Goal: Transaction & Acquisition: Purchase product/service

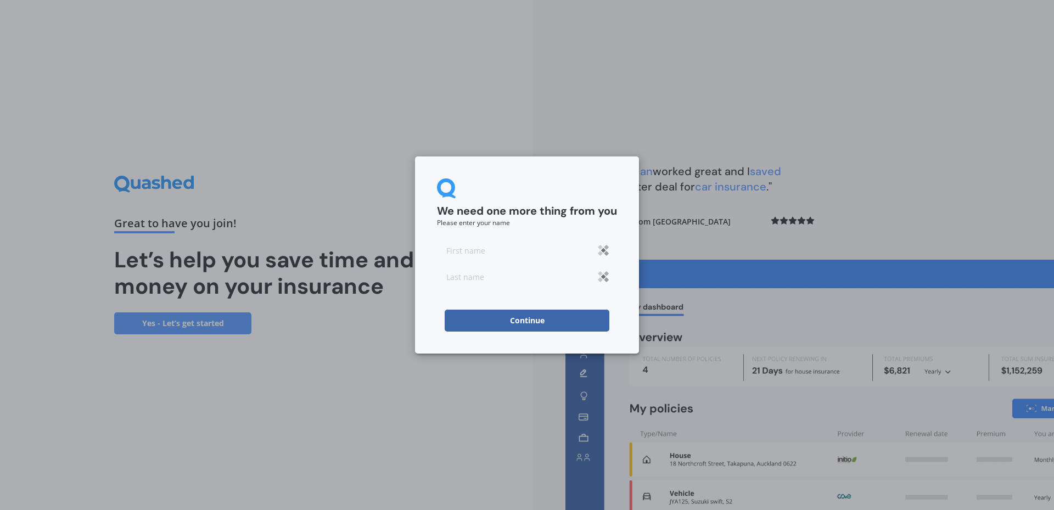
click at [479, 251] on input at bounding box center [527, 250] width 180 height 22
type input "[PERSON_NAME]"
click at [494, 276] on input at bounding box center [527, 277] width 180 height 22
type input "[DATE]"
click at [526, 319] on button "Continue" at bounding box center [527, 321] width 165 height 22
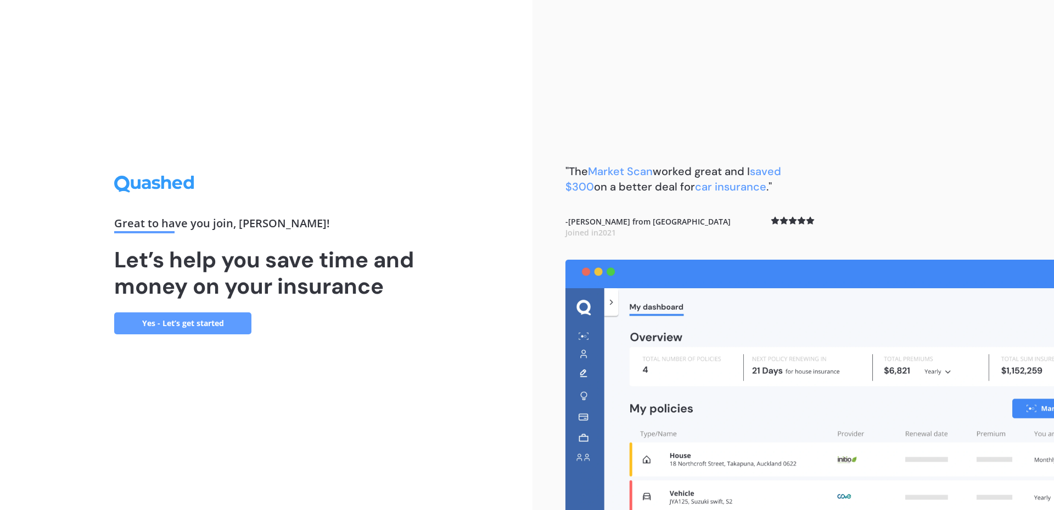
click at [194, 320] on link "Yes - Let’s get started" at bounding box center [182, 323] width 137 height 22
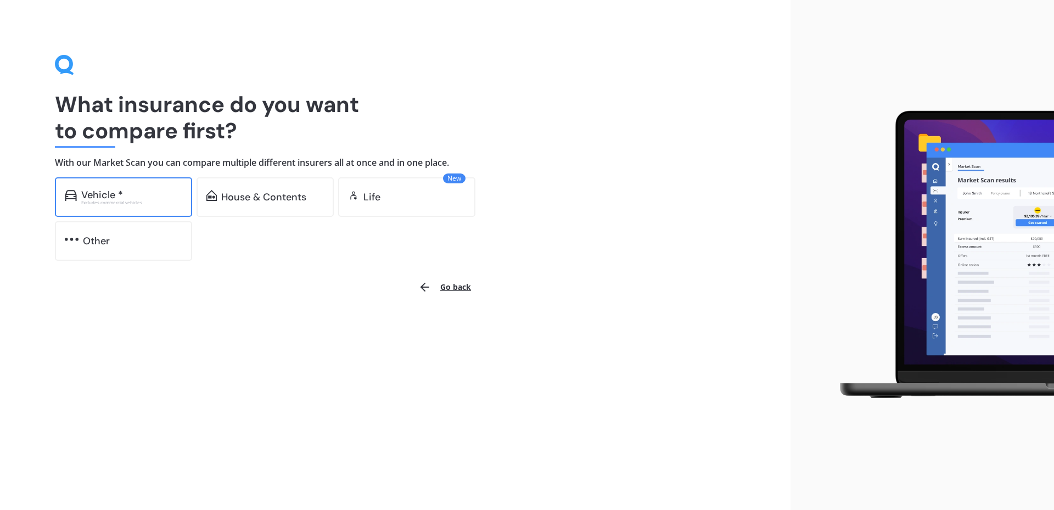
click at [155, 197] on div "Vehicle *" at bounding box center [131, 194] width 101 height 11
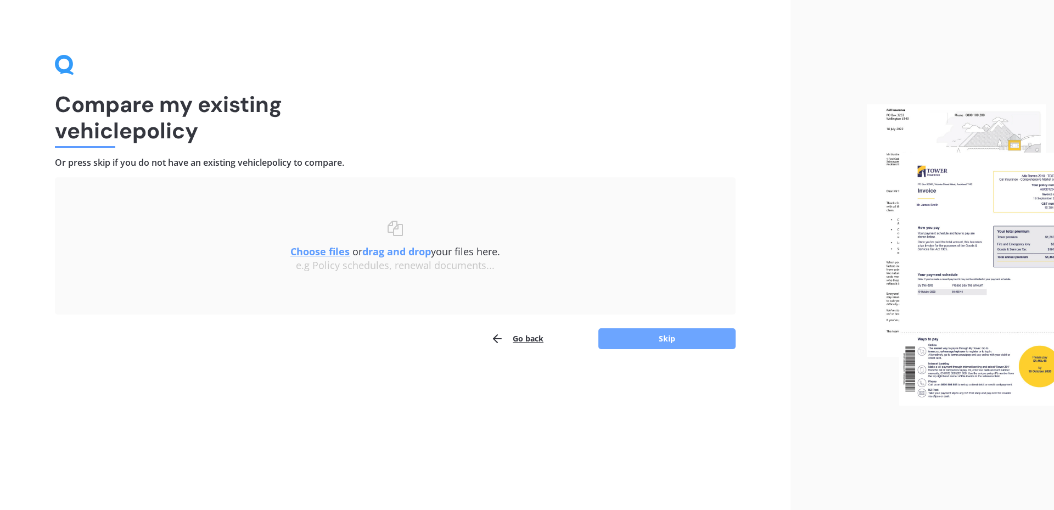
click at [646, 332] on button "Skip" at bounding box center [667, 338] width 137 height 21
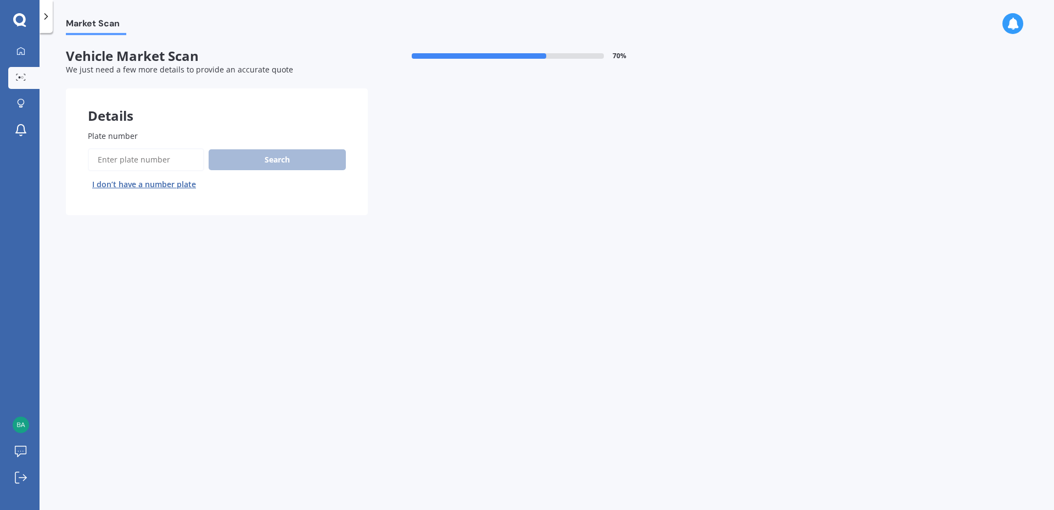
click at [240, 159] on div "Search I don’t have a number plate" at bounding box center [217, 170] width 258 height 45
click at [154, 159] on input "Plate number" at bounding box center [146, 159] width 116 height 23
type input "PMR596"
click at [289, 153] on button "Search" at bounding box center [277, 159] width 137 height 21
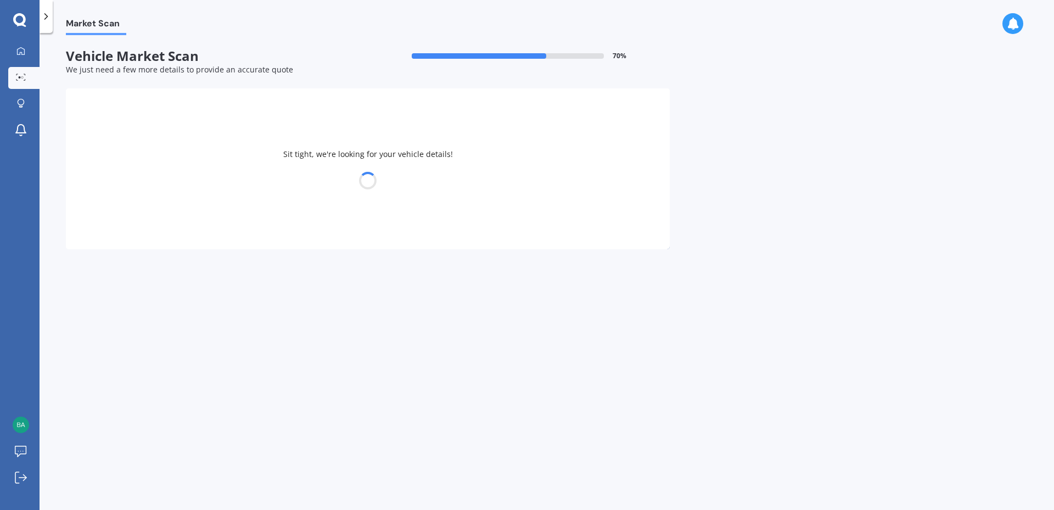
select select "MITSUBISHI"
select select "OUTLANDER"
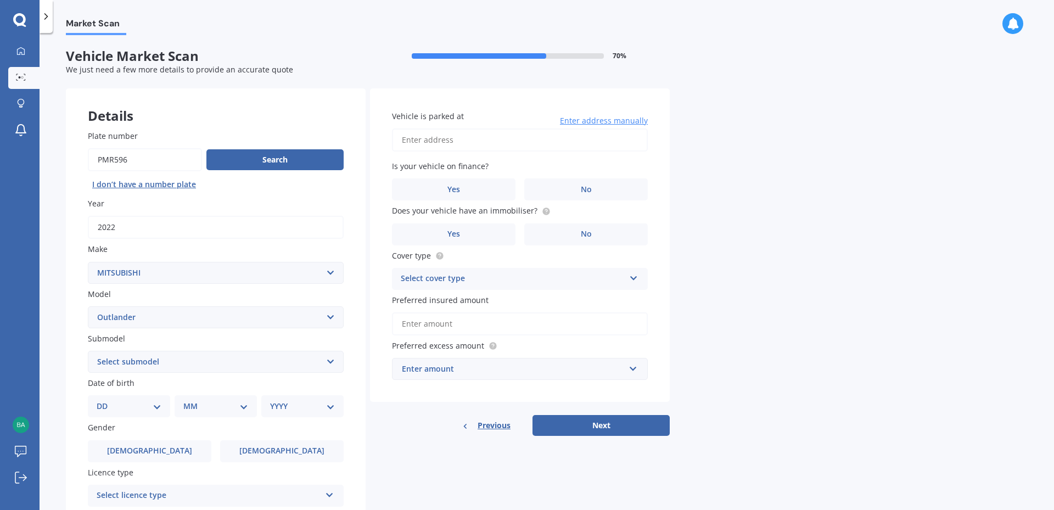
scroll to position [136, 0]
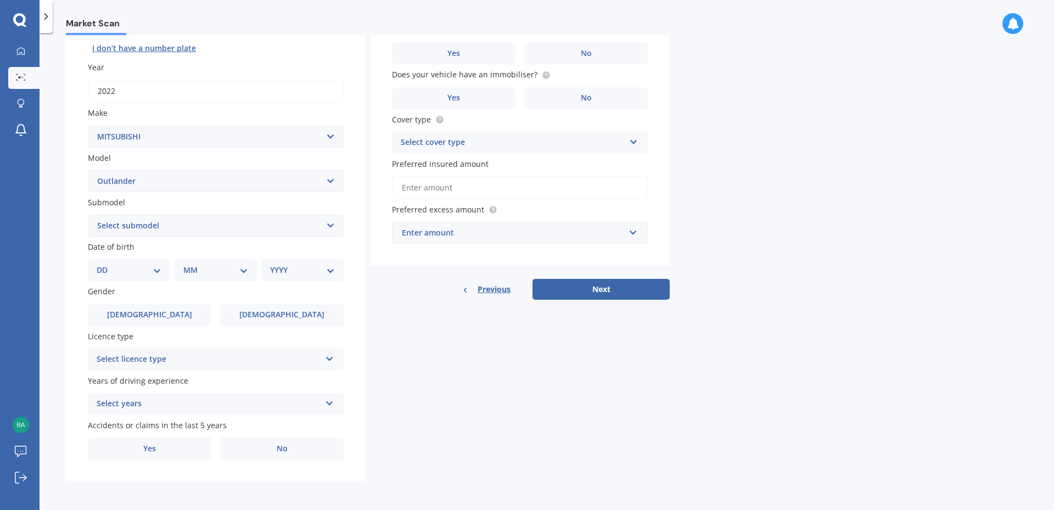
click at [335, 225] on select "Select submodel (All other) 2.4 Litre Station Wagon 3.0 Litre AWD 3.0 VRX Auto …" at bounding box center [216, 226] width 256 height 22
click at [784, 182] on div "Market Scan Vehicle Market Scan 70 % We just need a few more details to provide…" at bounding box center [547, 273] width 1015 height 477
click at [332, 223] on select "Select submodel (All other) 2.4 Litre Station Wagon 3.0 Litre AWD 3.0 VRX Auto …" at bounding box center [216, 226] width 256 height 22
select select "PHEV VRX 4WD HYBRID"
click at [88, 215] on select "Select submodel (All other) 2.4 Litre Station Wagon 3.0 Litre AWD 3.0 VRX Auto …" at bounding box center [216, 226] width 256 height 22
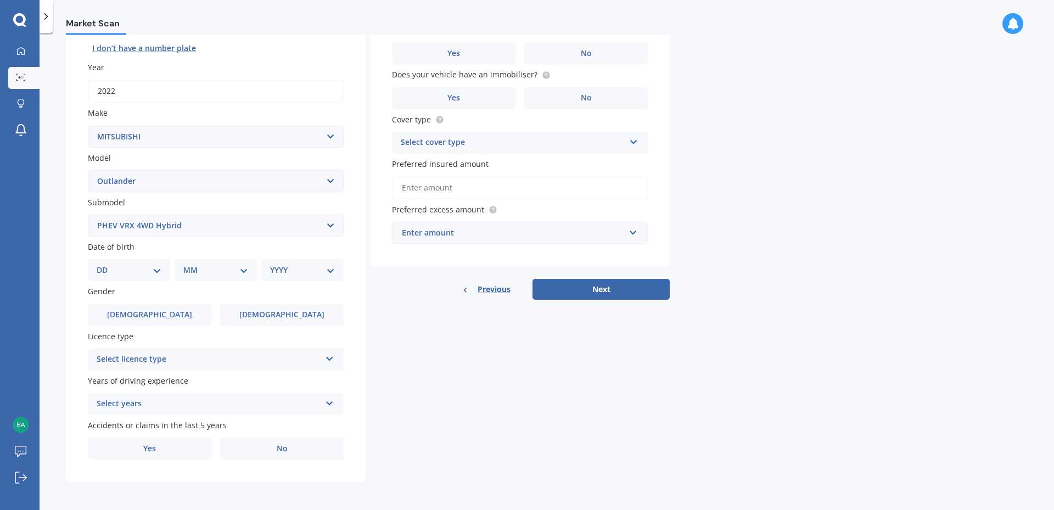
click at [159, 270] on select "DD 01 02 03 04 05 06 07 08 09 10 11 12 13 14 15 16 17 18 19 20 21 22 23 24 25 2…" at bounding box center [129, 270] width 65 height 12
select select "07"
click at [105, 264] on select "DD 01 02 03 04 05 06 07 08 09 10 11 12 13 14 15 16 17 18 19 20 21 22 23 24 25 2…" at bounding box center [129, 270] width 65 height 12
click at [242, 272] on select "MM 01 02 03 04 05 06 07 08 09 10 11 12" at bounding box center [218, 270] width 60 height 12
select select "06"
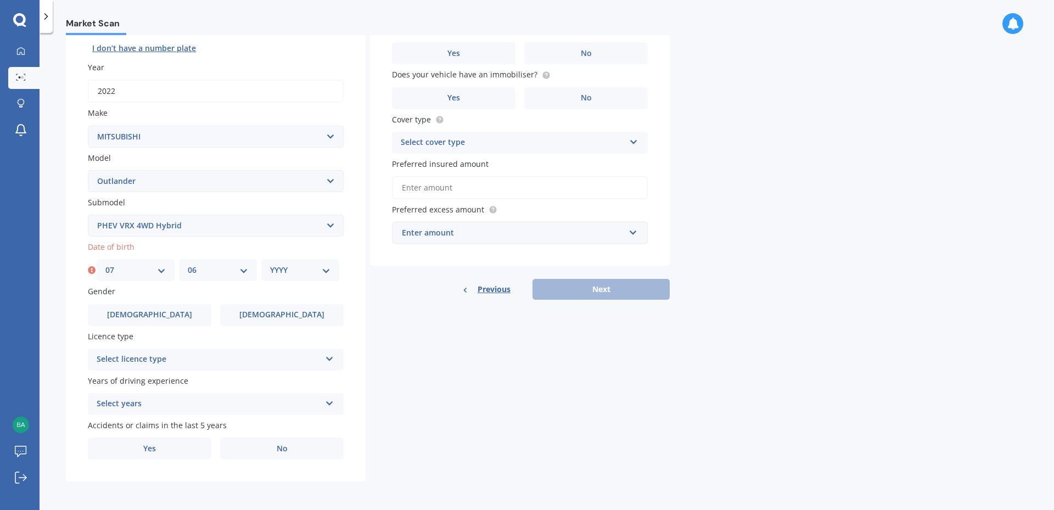
click at [188, 264] on select "MM 01 02 03 04 05 06 07 08 09 10 11 12" at bounding box center [218, 270] width 60 height 12
click at [328, 270] on select "YYYY 2025 2024 2023 2022 2021 2020 2019 2018 2017 2016 2015 2014 2013 2012 2011…" at bounding box center [300, 270] width 60 height 12
select select "1951"
click at [270, 264] on select "YYYY 2025 2024 2023 2022 2021 2020 2019 2018 2017 2016 2015 2014 2013 2012 2011…" at bounding box center [300, 270] width 60 height 12
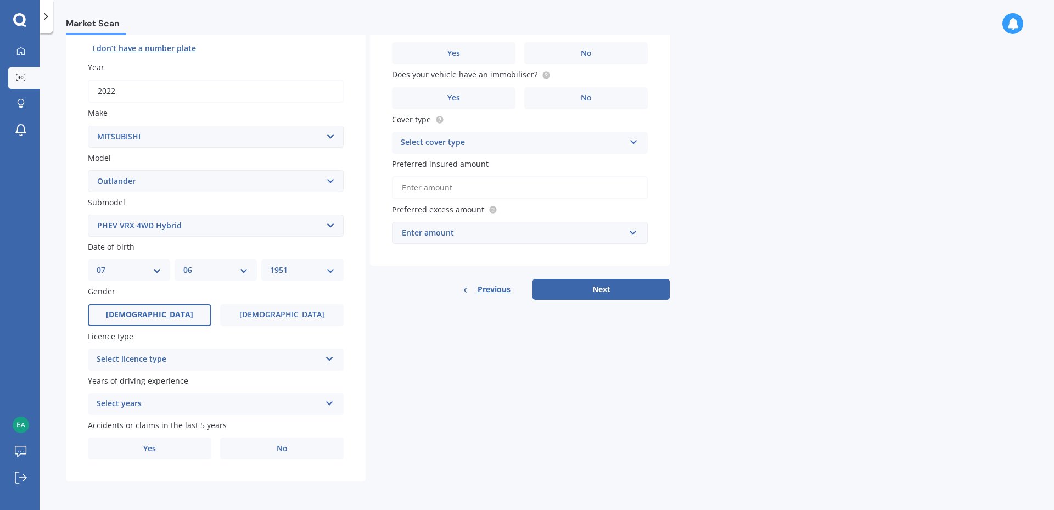
click at [192, 311] on label "[DEMOGRAPHIC_DATA]" at bounding box center [150, 315] width 124 height 22
click at [0, 0] on input "[DEMOGRAPHIC_DATA]" at bounding box center [0, 0] width 0 height 0
click at [333, 359] on icon at bounding box center [329, 357] width 9 height 8
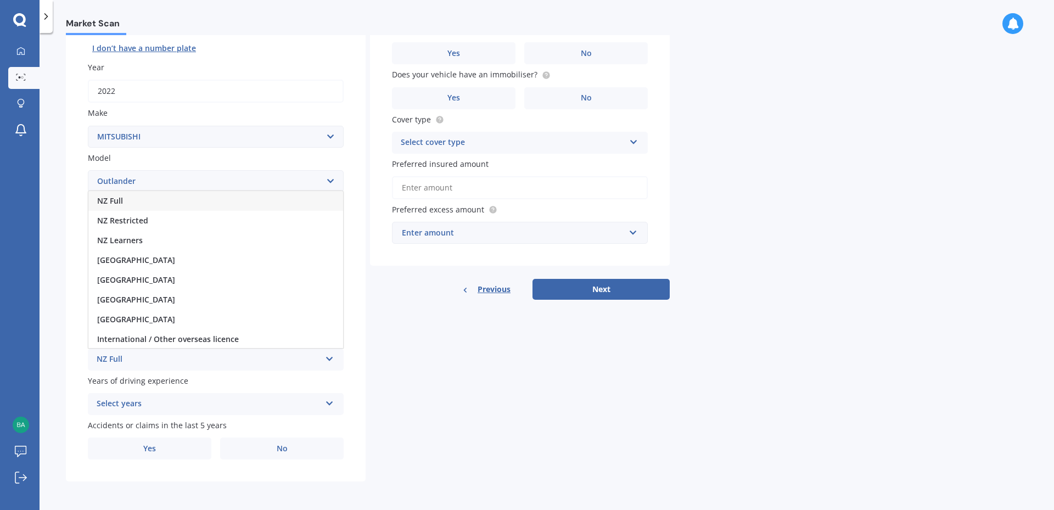
click at [134, 199] on div "NZ Full" at bounding box center [215, 201] width 255 height 20
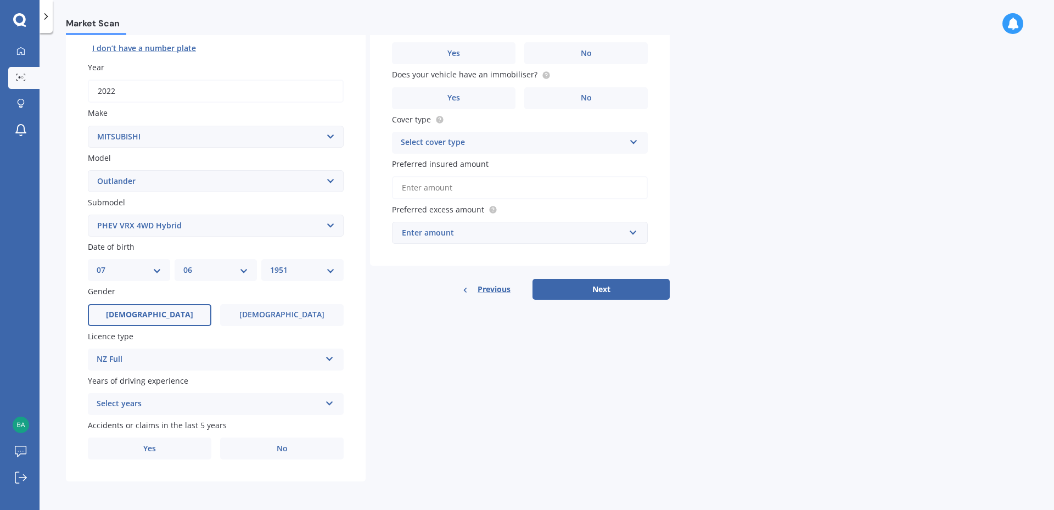
click at [333, 404] on icon at bounding box center [329, 402] width 9 height 8
click at [144, 303] on span "5 or more years" at bounding box center [126, 303] width 59 height 10
click at [284, 449] on span "No" at bounding box center [282, 448] width 11 height 9
click at [0, 0] on input "No" at bounding box center [0, 0] width 0 height 0
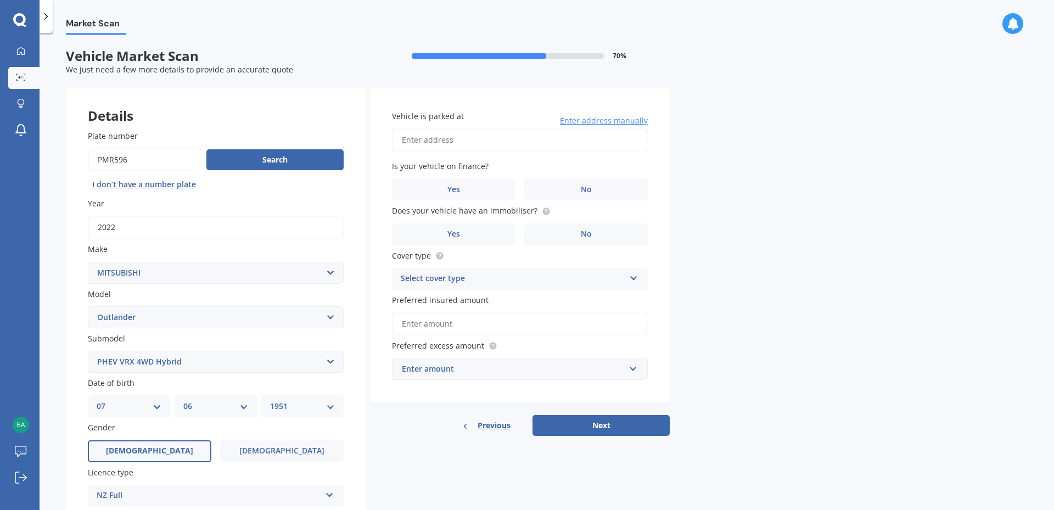
click at [430, 136] on input "Vehicle is parked at" at bounding box center [520, 140] width 256 height 23
type input "[STREET_ADDRESS]"
click at [574, 193] on label "No" at bounding box center [586, 189] width 124 height 22
click at [0, 0] on input "No" at bounding box center [0, 0] width 0 height 0
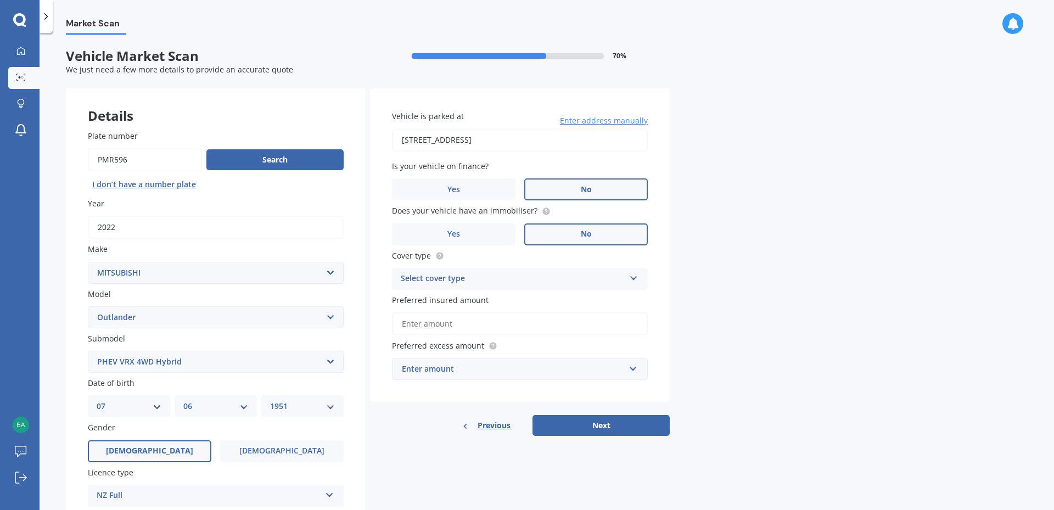
click at [567, 237] on label "No" at bounding box center [586, 235] width 124 height 22
click at [0, 0] on input "No" at bounding box center [0, 0] width 0 height 0
click at [635, 277] on icon at bounding box center [633, 276] width 9 height 8
click at [527, 303] on div "Comprehensive" at bounding box center [520, 301] width 255 height 20
click at [473, 325] on input "Preferred insured amount" at bounding box center [520, 323] width 256 height 23
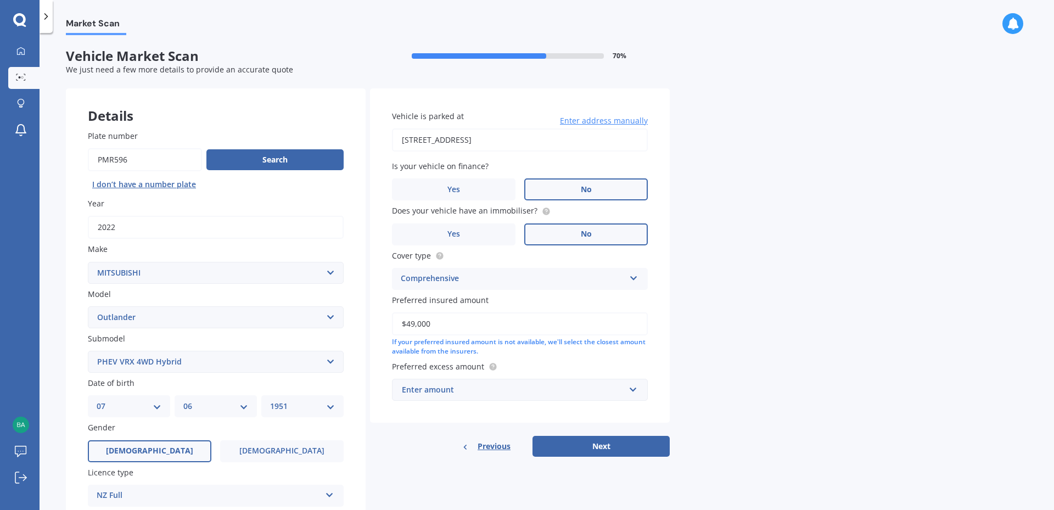
type input "$49,000"
click at [521, 350] on div "If your preferred insured amount is not available, we'll select the closest amo…" at bounding box center [520, 347] width 256 height 19
click at [439, 387] on div "Enter amount" at bounding box center [513, 390] width 223 height 12
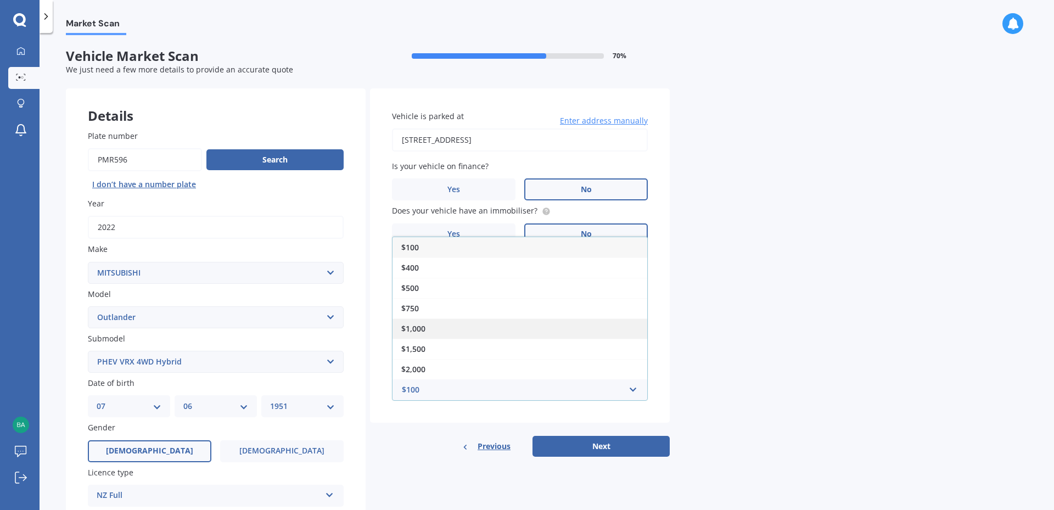
click at [431, 331] on div "$1,000" at bounding box center [520, 329] width 255 height 20
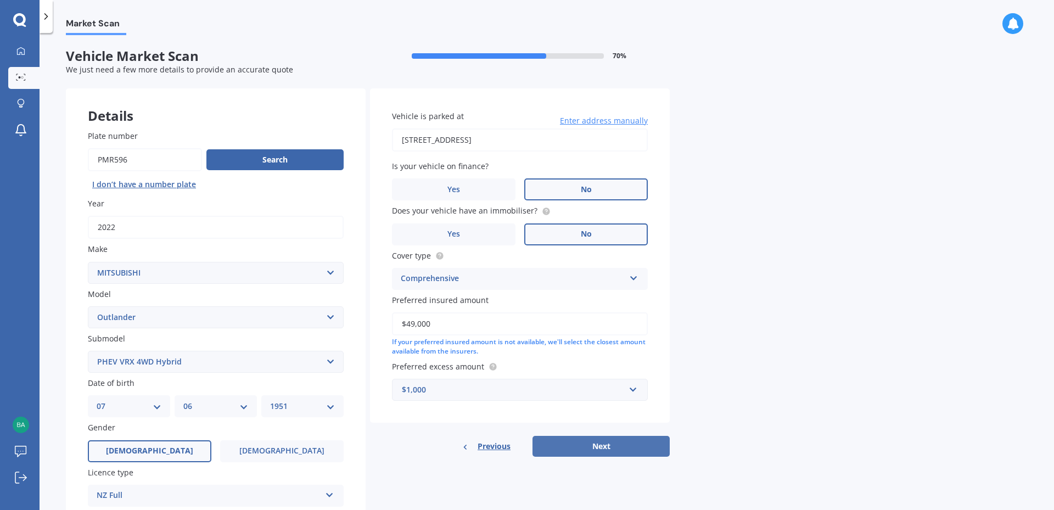
click at [604, 443] on button "Next" at bounding box center [601, 446] width 137 height 21
select select "07"
select select "06"
select select "1951"
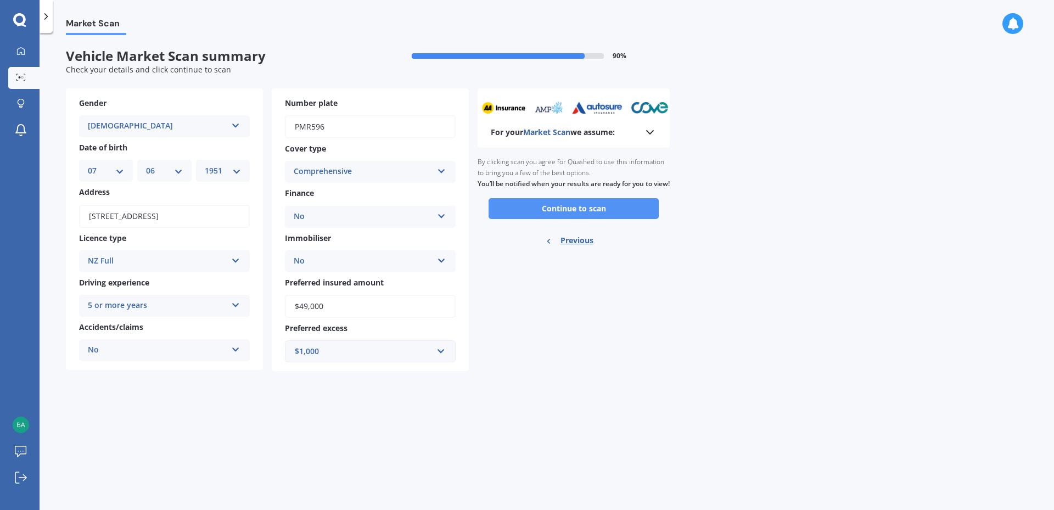
click at [584, 219] on button "Continue to scan" at bounding box center [574, 208] width 170 height 21
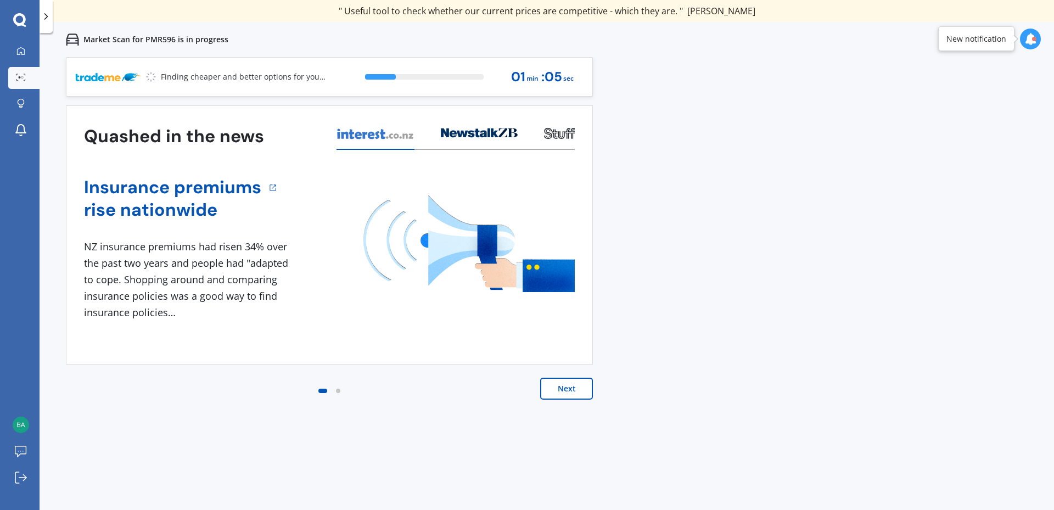
click at [558, 392] on button "Next" at bounding box center [566, 389] width 53 height 22
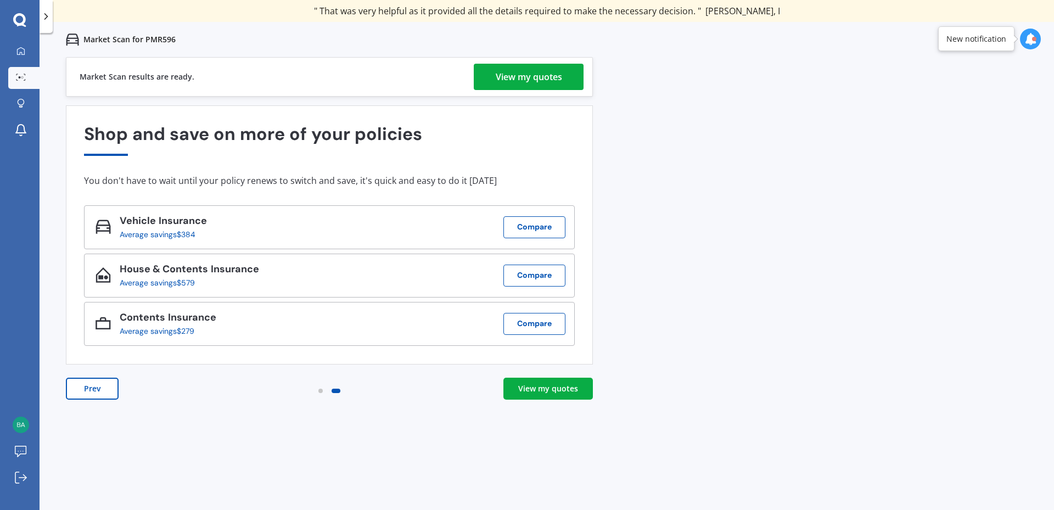
click at [549, 386] on div "View my quotes" at bounding box center [548, 388] width 60 height 11
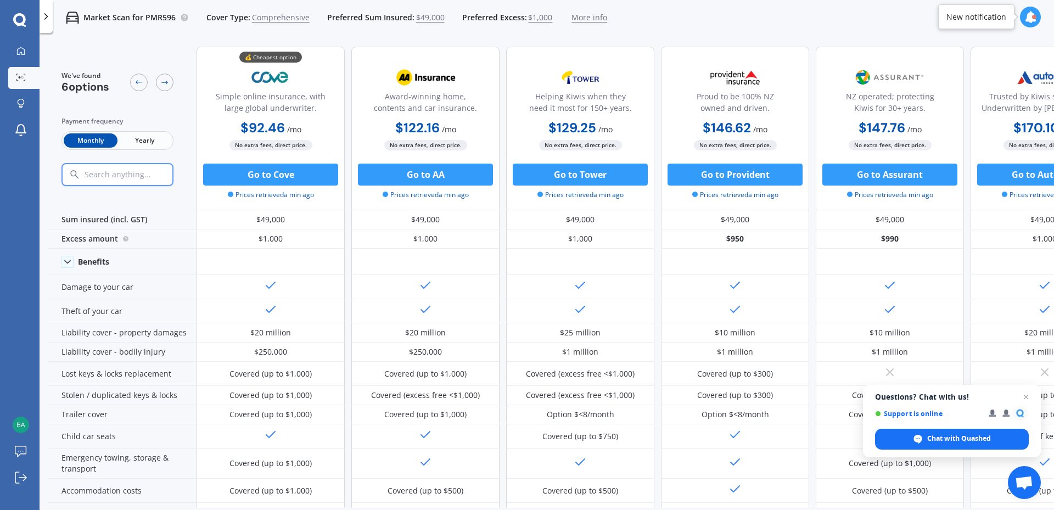
click at [146, 143] on span "Yearly" at bounding box center [145, 140] width 54 height 14
